Goal: Transaction & Acquisition: Obtain resource

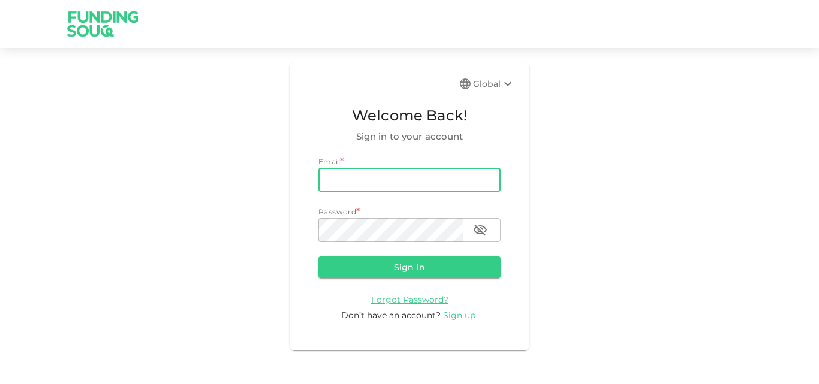
click at [356, 176] on input "email" at bounding box center [409, 180] width 182 height 24
type input "[EMAIL_ADDRESS][DOMAIN_NAME]"
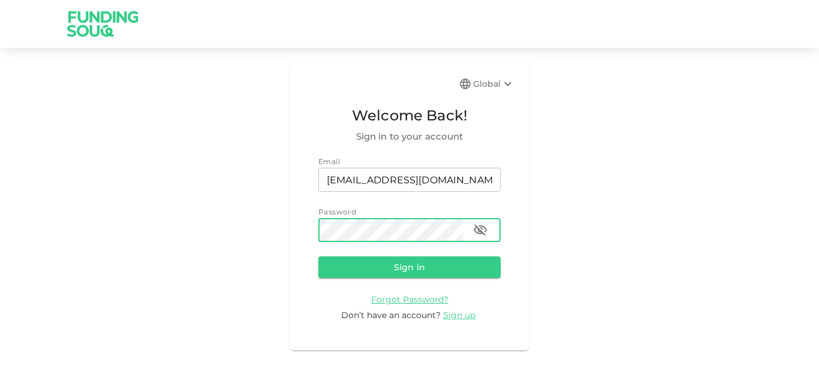
click at [482, 232] on icon "button" at bounding box center [480, 230] width 14 height 14
click at [483, 232] on icon "button" at bounding box center [480, 230] width 14 height 14
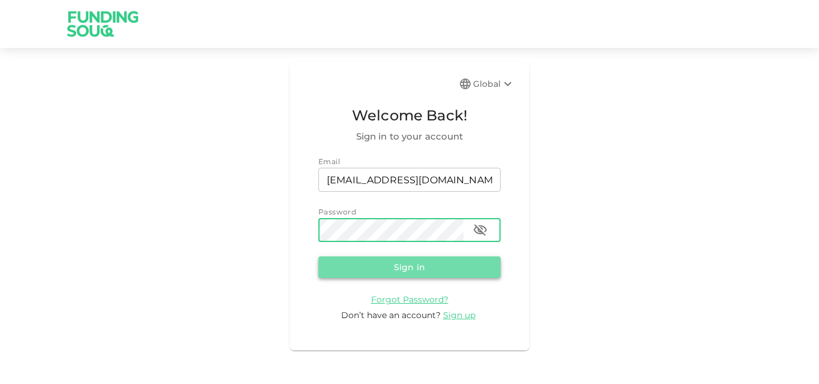
click at [416, 267] on button "Sign in" at bounding box center [409, 267] width 182 height 22
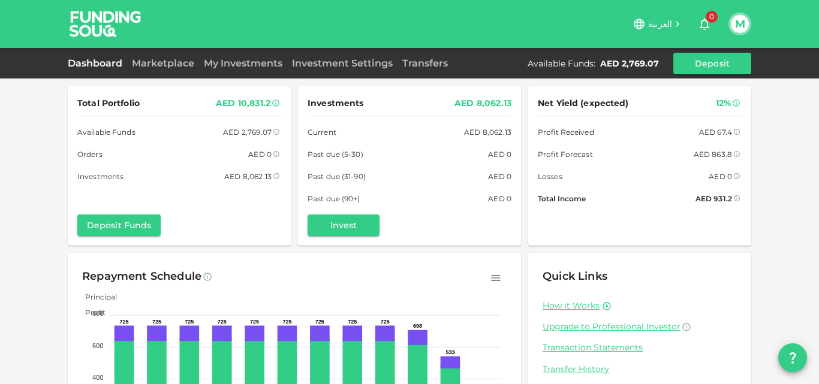
scroll to position [52, 0]
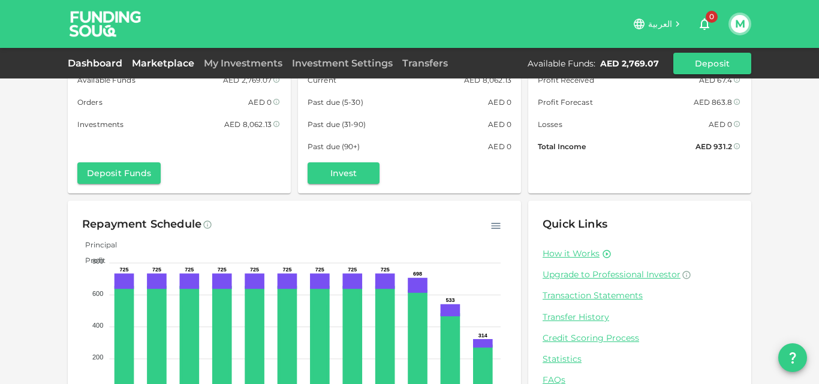
click at [171, 62] on link "Marketplace" at bounding box center [163, 63] width 72 height 11
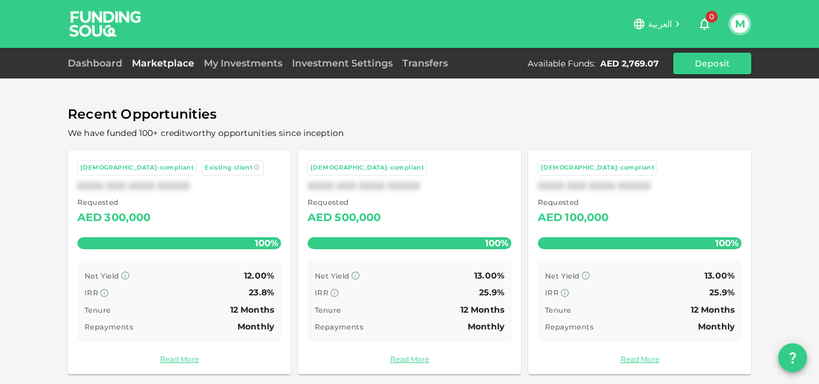
click at [177, 64] on link "Marketplace" at bounding box center [163, 63] width 72 height 11
click at [570, 256] on div "Requested AED 100,000 100%" at bounding box center [640, 226] width 204 height 59
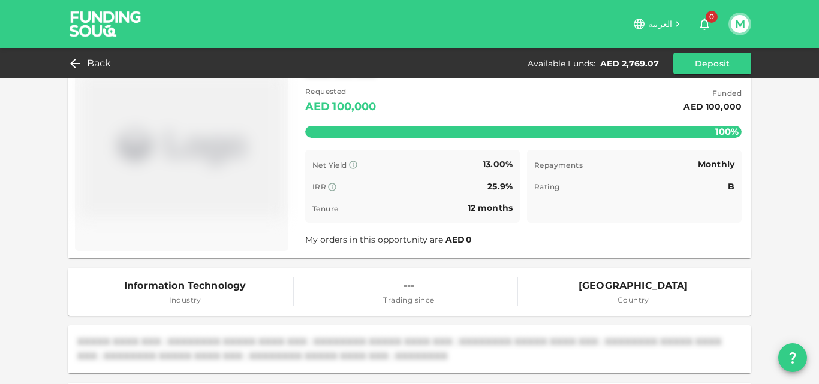
click at [564, 247] on div "[DEMOGRAPHIC_DATA]-compliant XXXX XXX XXX Requested AED 100,000 Funded AED 100,…" at bounding box center [523, 145] width 436 height 203
click at [558, 247] on div "[DEMOGRAPHIC_DATA]-compliant XXXX XXX XXX Requested AED 100,000 Funded AED 100,…" at bounding box center [523, 145] width 436 height 203
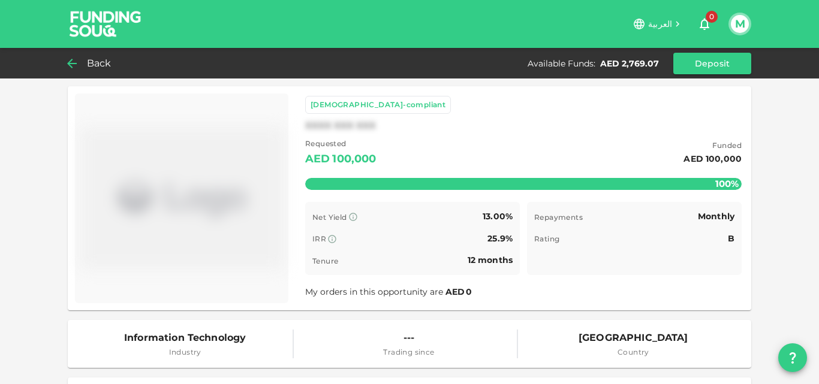
click at [82, 61] on div "Back" at bounding box center [92, 63] width 49 height 17
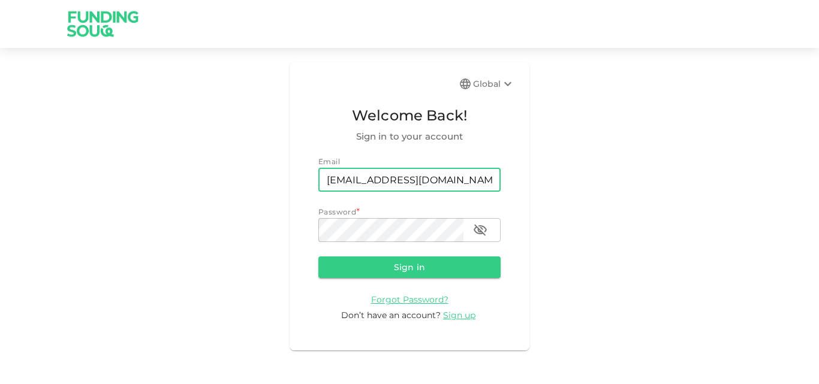
type input "[EMAIL_ADDRESS][DOMAIN_NAME]"
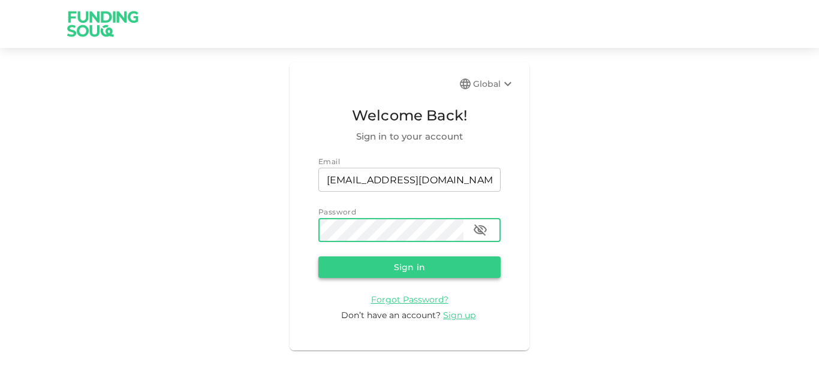
click at [447, 268] on button "Sign in" at bounding box center [409, 267] width 182 height 22
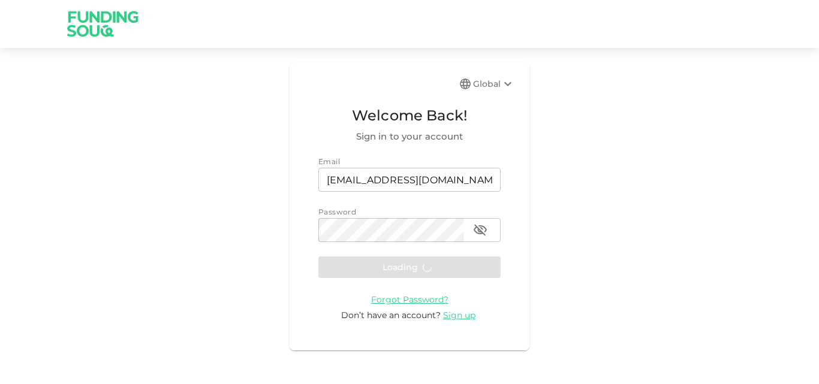
click at [436, 264] on form "Email email mdirsadali@icloud.com email Password password password Loading Forg…" at bounding box center [409, 239] width 182 height 166
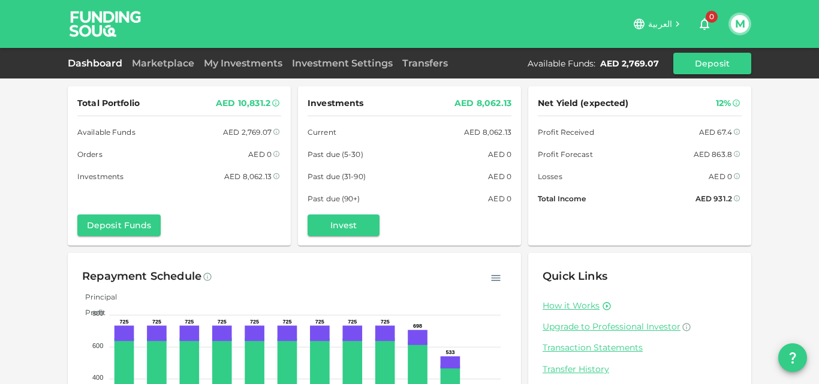
click at [584, 349] on link "Transaction Statements" at bounding box center [639, 347] width 194 height 11
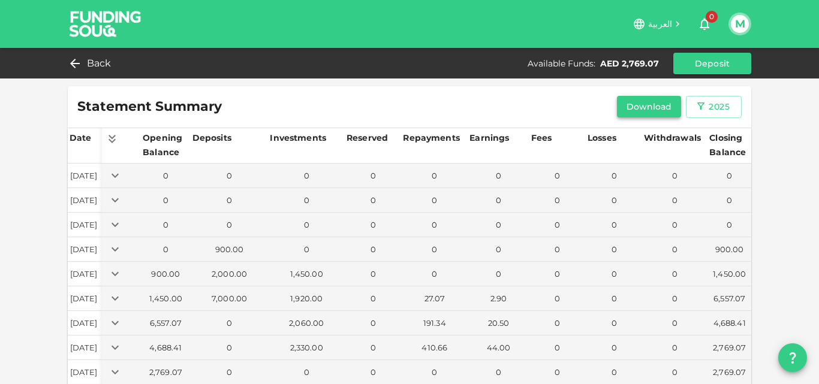
click at [651, 105] on button "Download" at bounding box center [649, 107] width 65 height 22
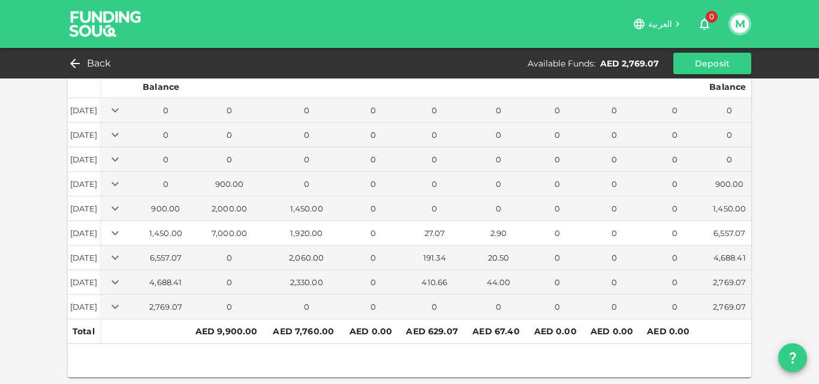
scroll to position [66, 0]
